Goal: Entertainment & Leisure: Consume media (video, audio)

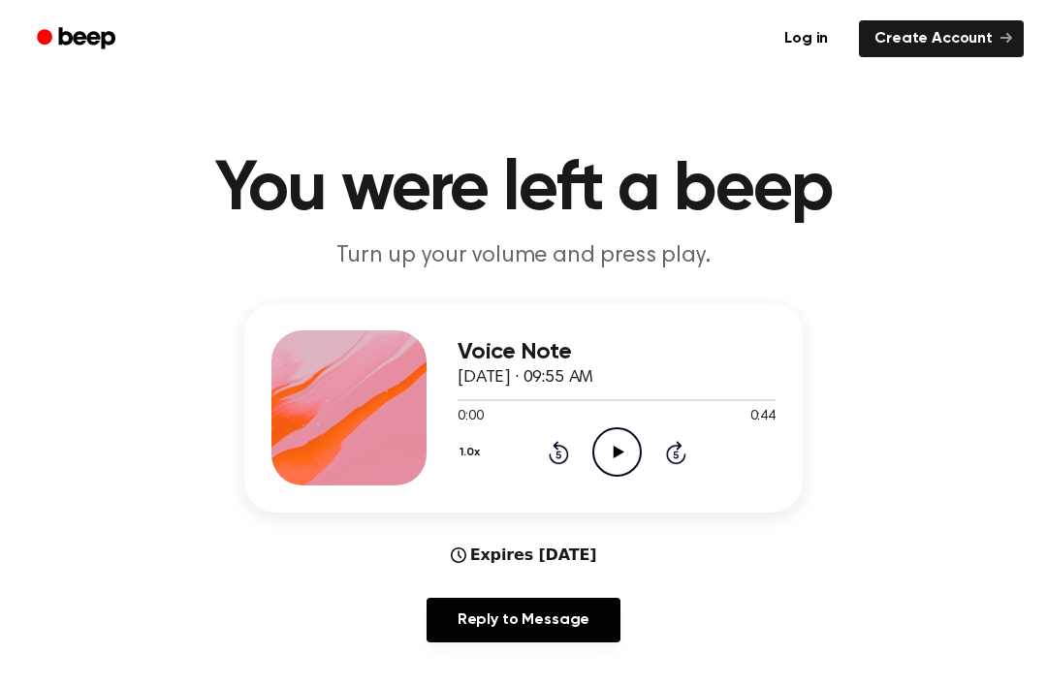
click at [620, 448] on icon "Play Audio" at bounding box center [616, 452] width 49 height 49
click at [637, 461] on icon "Play Audio" at bounding box center [616, 452] width 49 height 49
click at [614, 443] on icon "Play Audio" at bounding box center [616, 452] width 49 height 49
click at [621, 451] on icon "Play Audio" at bounding box center [616, 452] width 49 height 49
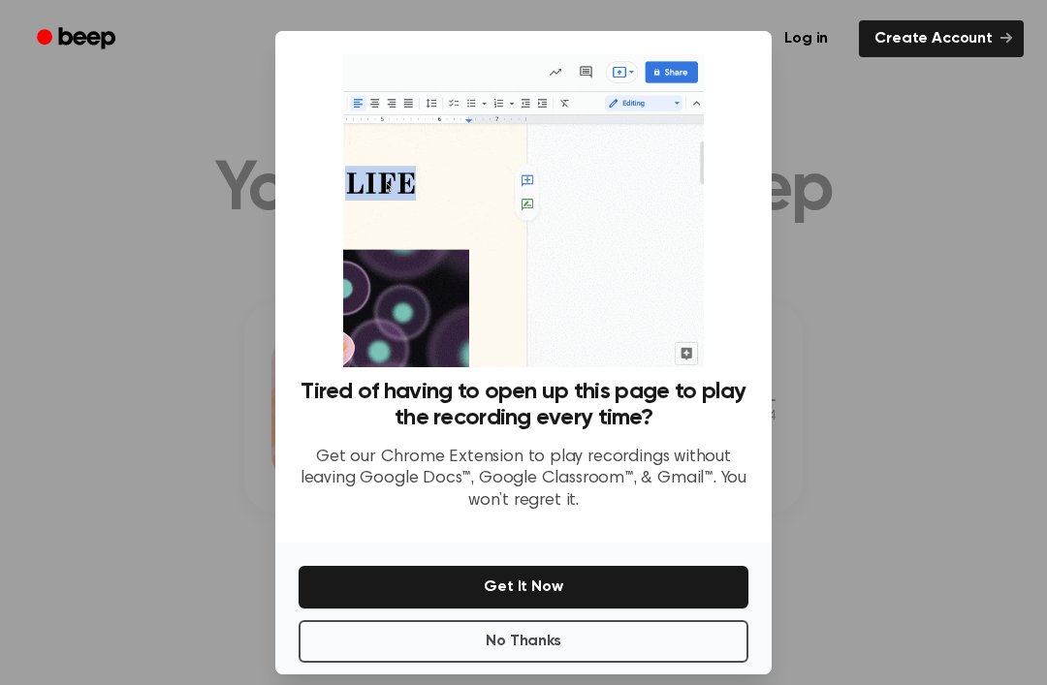
click at [866, 287] on div at bounding box center [523, 342] width 1047 height 685
click at [885, 513] on div at bounding box center [523, 342] width 1047 height 685
click at [668, 663] on button "No Thanks" at bounding box center [524, 641] width 450 height 43
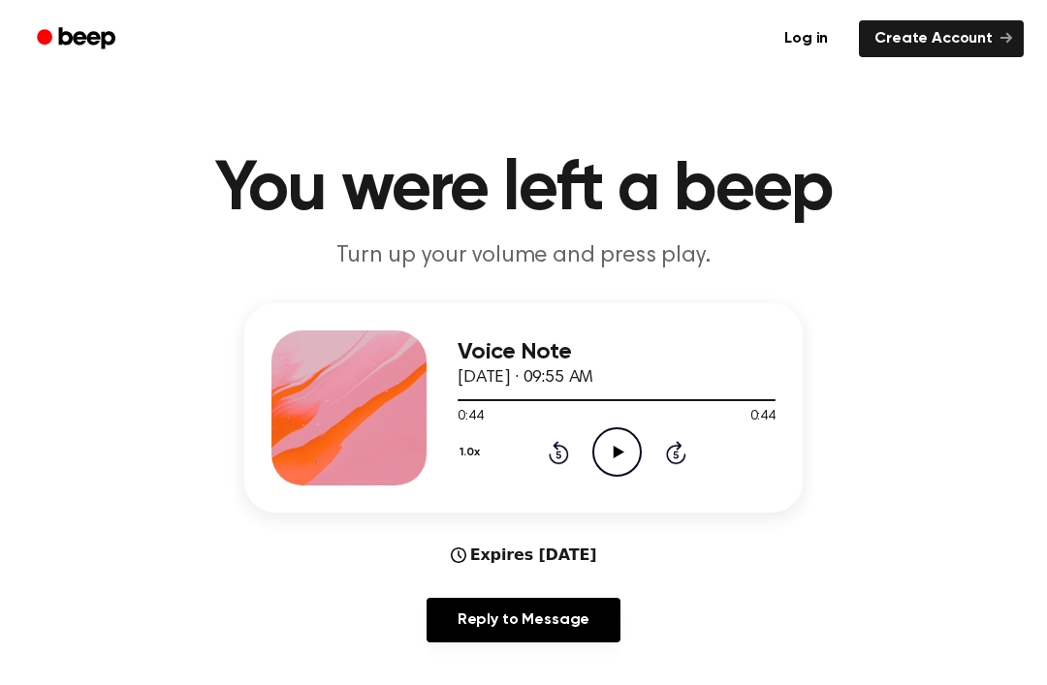
click at [601, 463] on icon "Play Audio" at bounding box center [616, 452] width 49 height 49
click at [620, 442] on icon "Play Audio" at bounding box center [616, 452] width 49 height 49
click at [562, 460] on icon "Rewind 5 seconds" at bounding box center [558, 452] width 21 height 25
click at [545, 465] on div "1.0x Rewind 5 seconds Pause Audio Skip 5 seconds" at bounding box center [617, 452] width 318 height 49
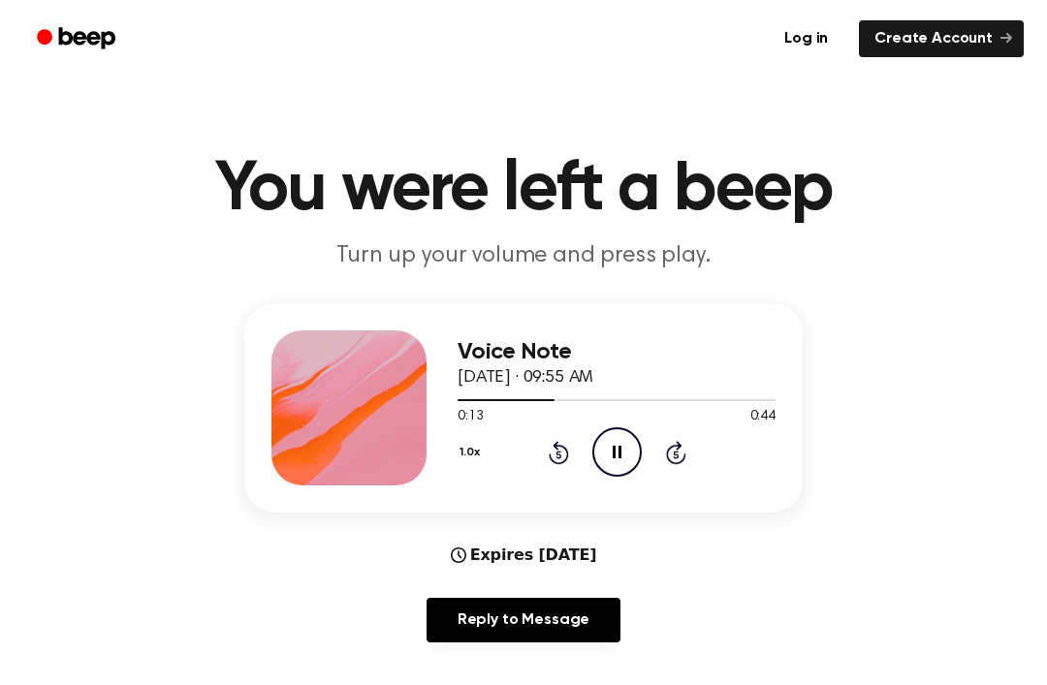
scroll to position [2, 0]
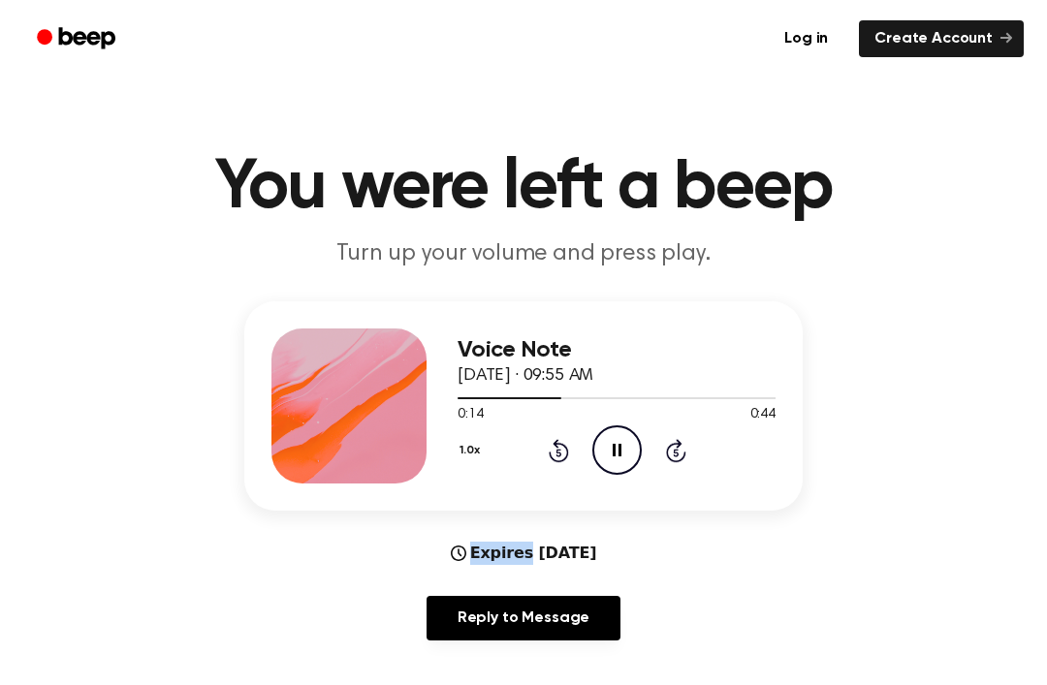
click at [556, 457] on icon "Rewind 5 seconds" at bounding box center [558, 450] width 21 height 25
click at [560, 453] on icon at bounding box center [558, 453] width 5 height 8
click at [559, 453] on icon at bounding box center [558, 453] width 5 height 8
click at [559, 459] on icon "Rewind 5 seconds" at bounding box center [558, 450] width 21 height 25
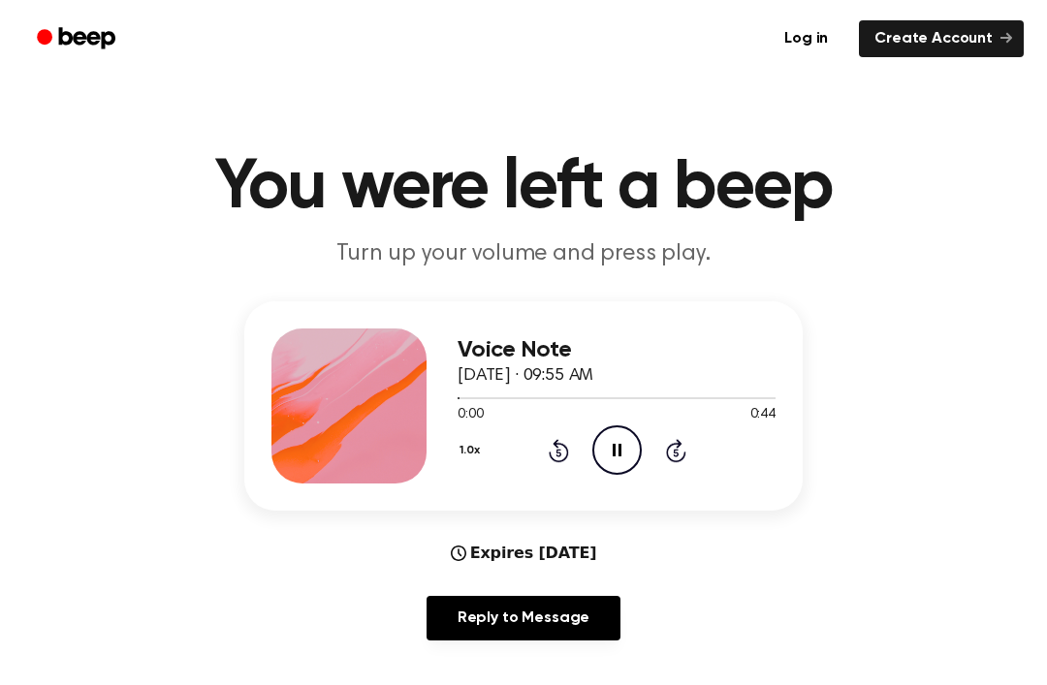
click at [615, 447] on icon at bounding box center [617, 450] width 9 height 13
